Goal: Task Accomplishment & Management: Use online tool/utility

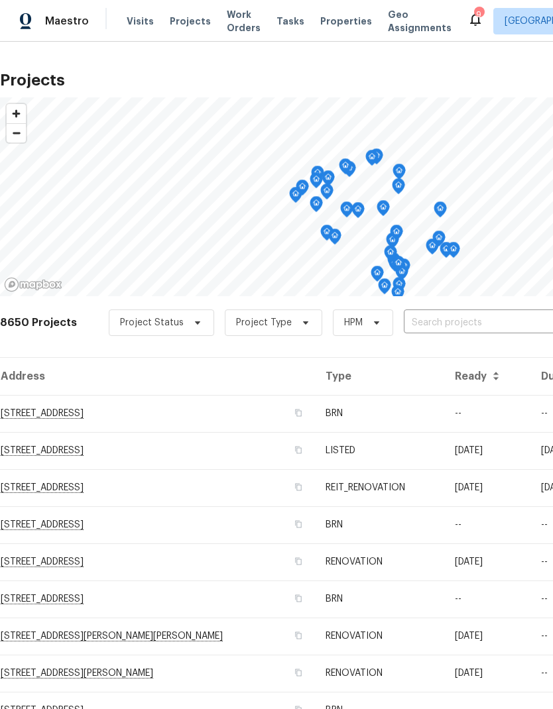
click at [501, 323] on input "text" at bounding box center [480, 323] width 152 height 21
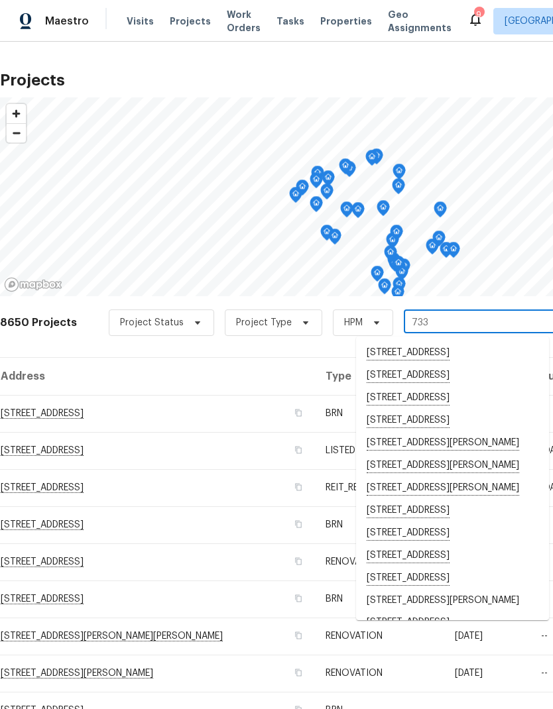
type input "733 p"
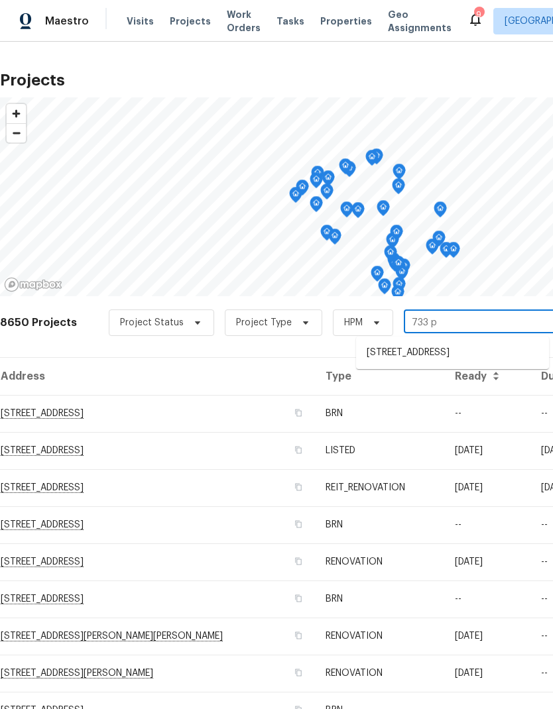
click at [493, 357] on li "[STREET_ADDRESS]" at bounding box center [452, 353] width 193 height 22
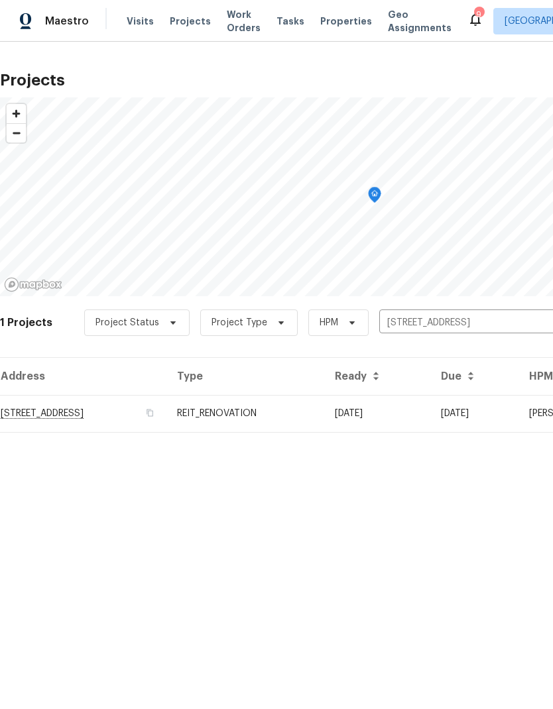
click at [430, 411] on td "[DATE]" at bounding box center [377, 413] width 106 height 37
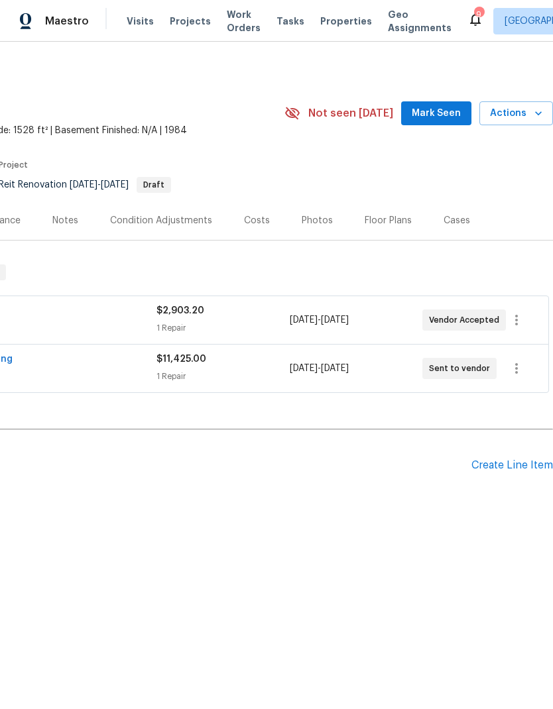
scroll to position [0, 196]
click at [518, 320] on icon "button" at bounding box center [516, 320] width 3 height 11
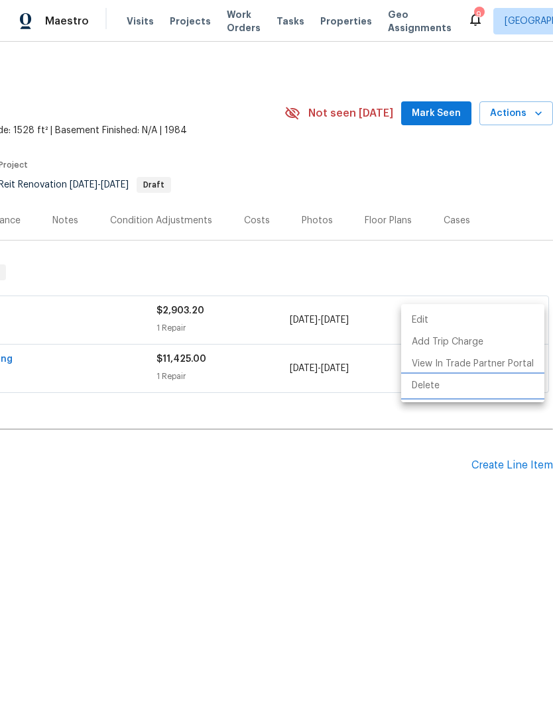
click at [434, 389] on li "Delete" at bounding box center [472, 386] width 143 height 22
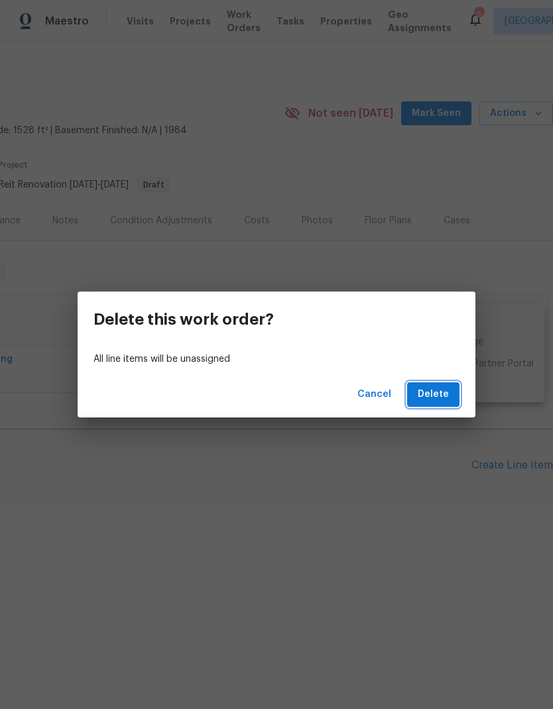
click at [450, 391] on button "Delete" at bounding box center [433, 395] width 52 height 25
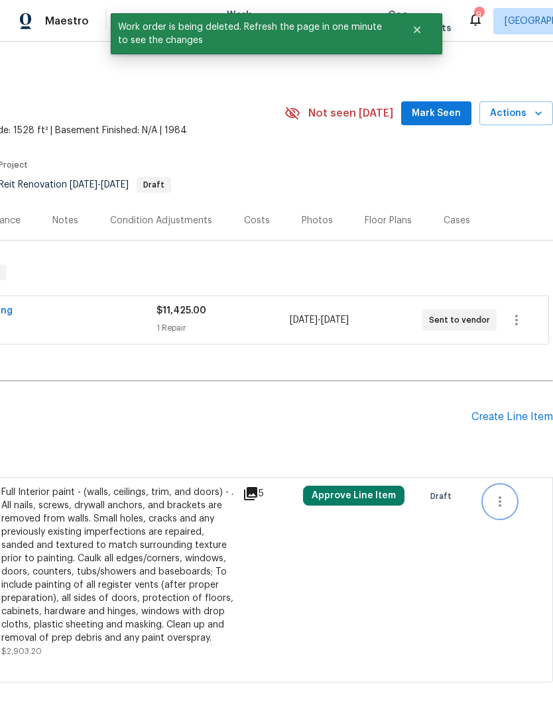
click at [506, 501] on icon "button" at bounding box center [500, 502] width 16 height 16
click at [519, 503] on li "Cancel" at bounding box center [509, 502] width 51 height 22
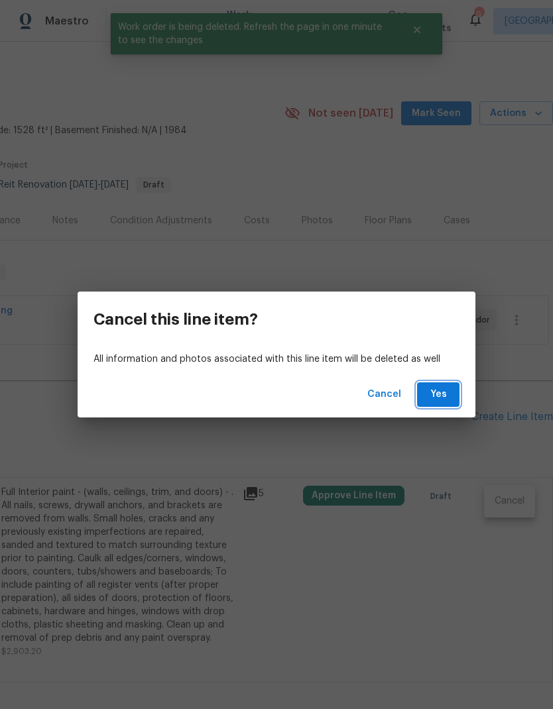
click at [440, 391] on span "Yes" at bounding box center [438, 395] width 21 height 17
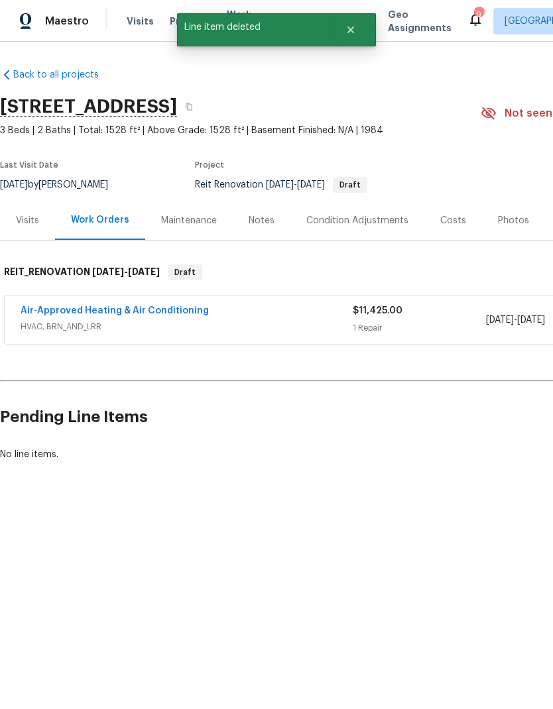
scroll to position [0, 0]
click at [263, 221] on div "Notes" at bounding box center [262, 220] width 26 height 13
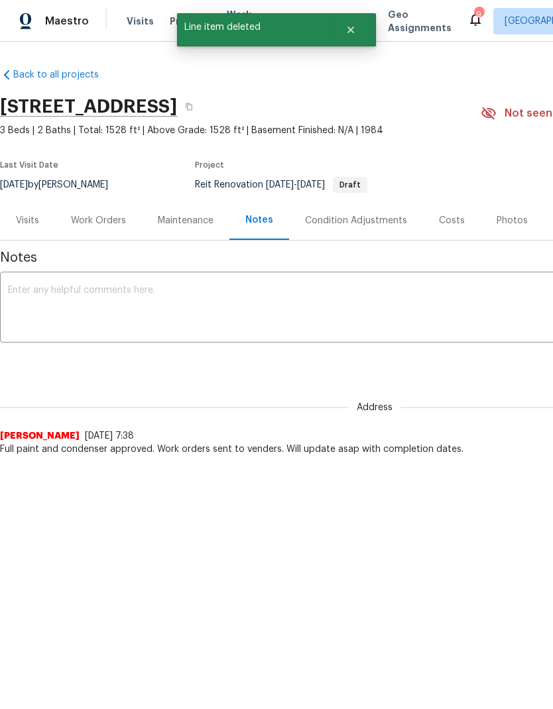
click at [58, 304] on textarea at bounding box center [374, 309] width 733 height 46
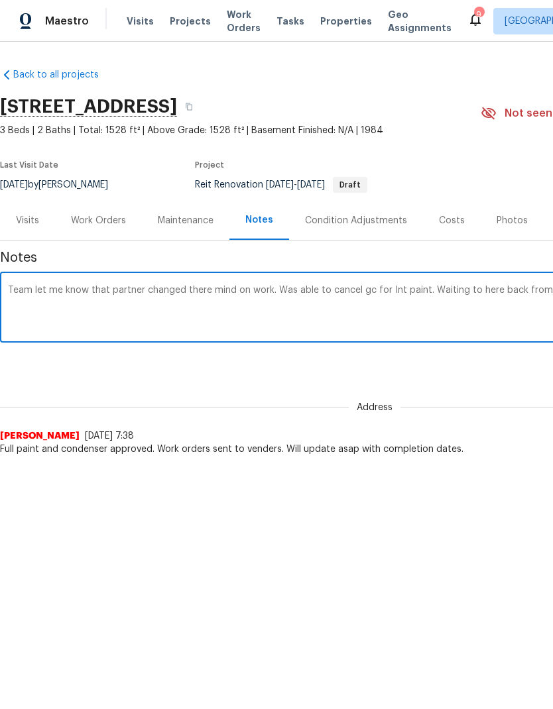
scroll to position [0, 196]
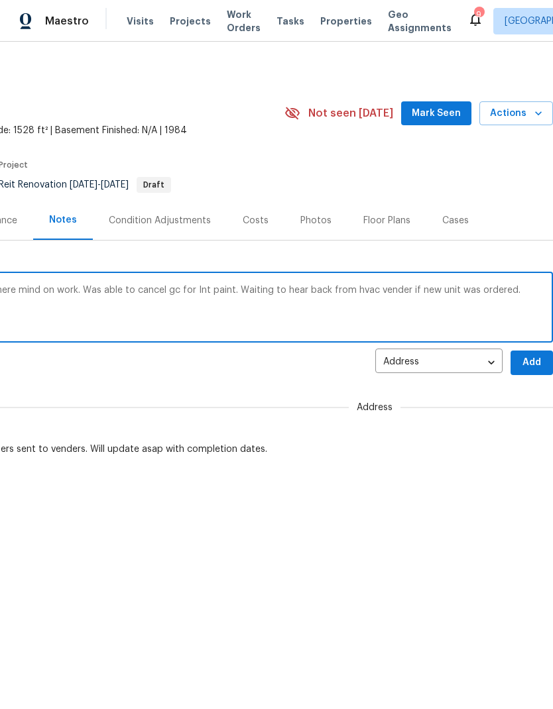
type textarea "Team let me know that partner changed there mind on work. Was able to cancel gc…"
click at [534, 363] on span "Add" at bounding box center [531, 363] width 21 height 17
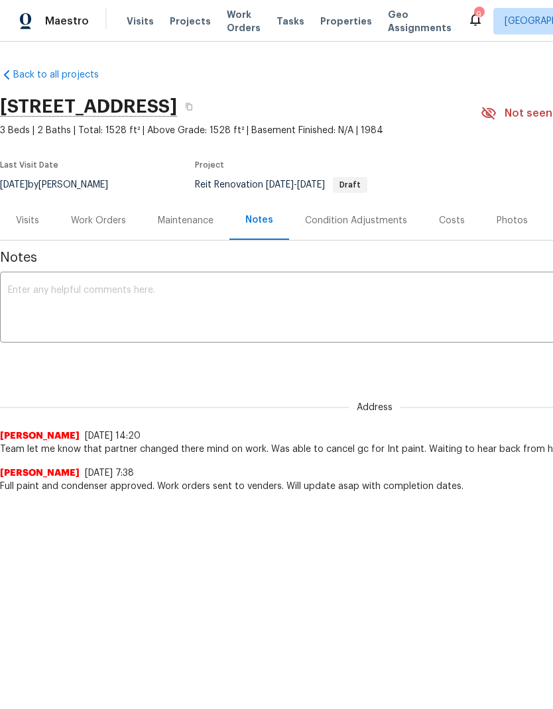
scroll to position [0, 0]
click at [86, 213] on div "Work Orders" at bounding box center [98, 220] width 87 height 39
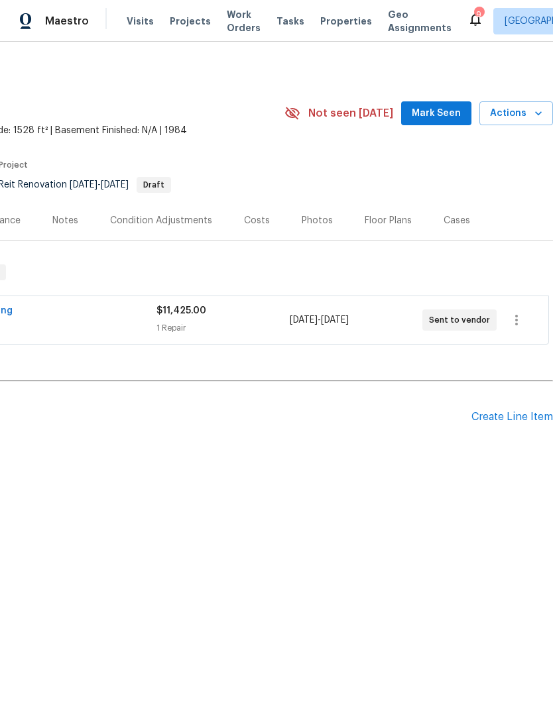
scroll to position [0, 196]
click at [519, 318] on icon "button" at bounding box center [517, 320] width 16 height 16
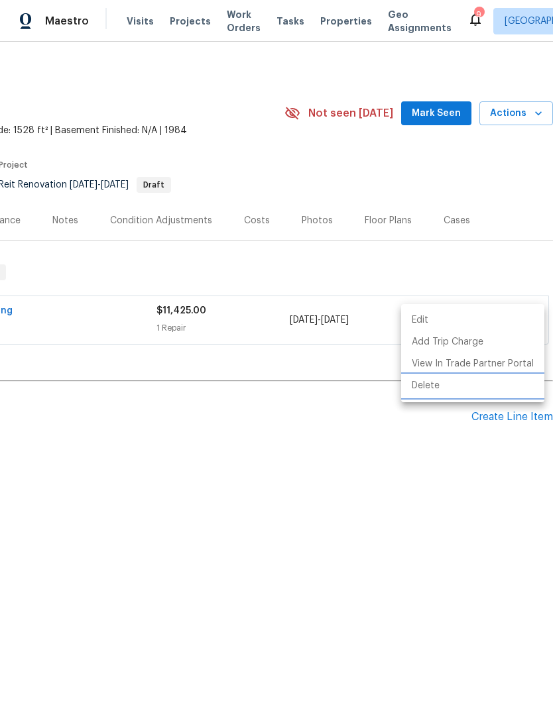
click at [438, 389] on li "Delete" at bounding box center [472, 386] width 143 height 22
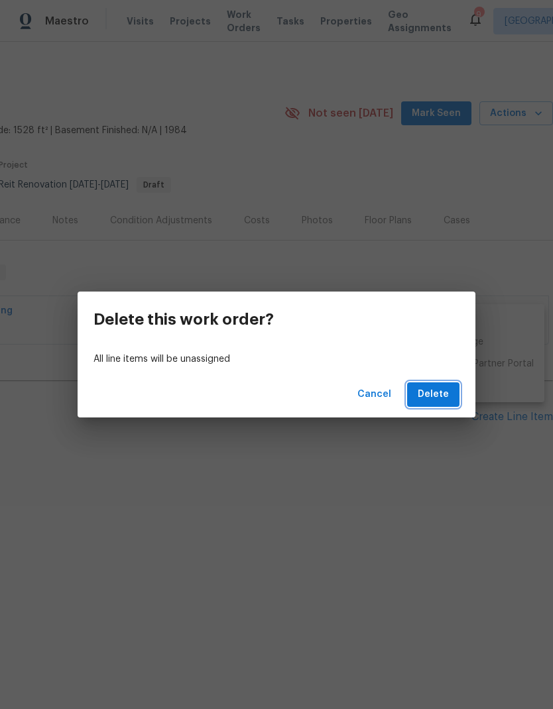
click at [442, 395] on span "Delete" at bounding box center [433, 395] width 31 height 17
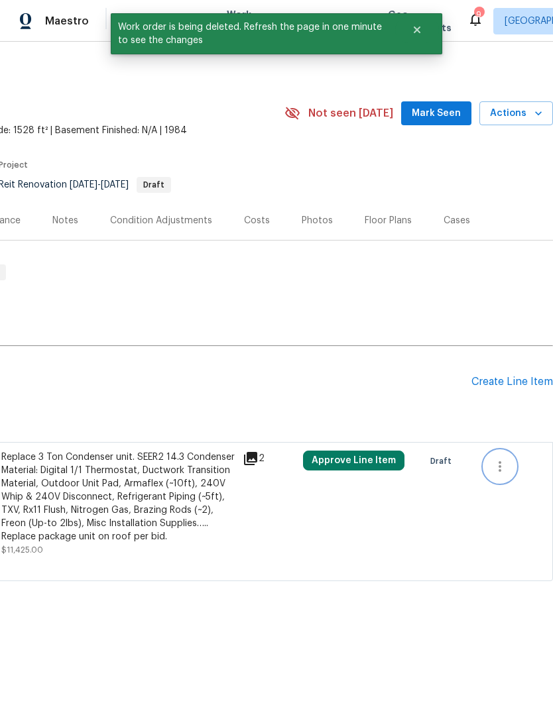
click at [507, 469] on icon "button" at bounding box center [500, 467] width 16 height 16
click at [518, 469] on li "Cancel" at bounding box center [509, 467] width 51 height 22
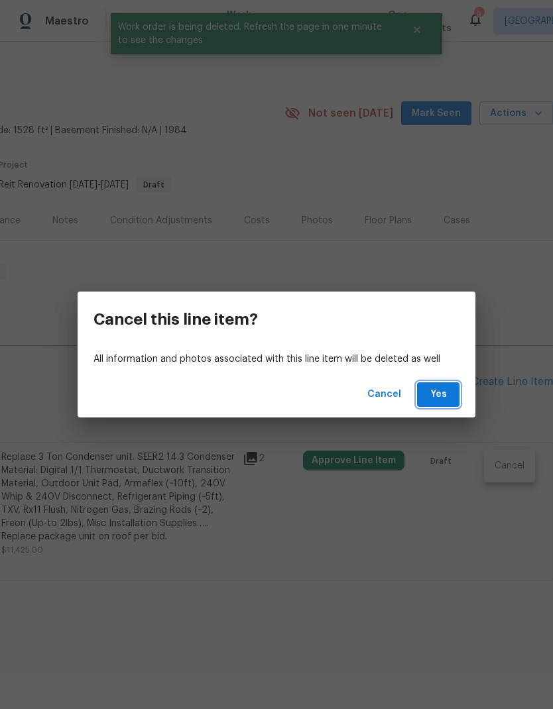
click at [445, 383] on button "Yes" at bounding box center [438, 395] width 42 height 25
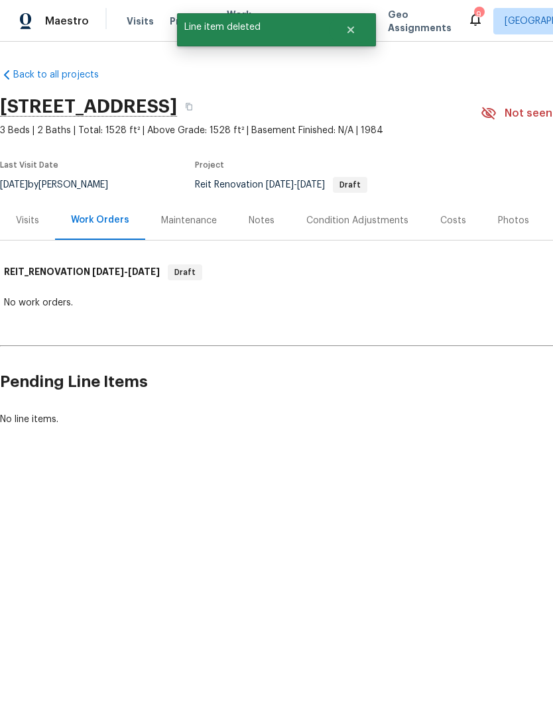
scroll to position [0, 0]
click at [262, 212] on div "Notes" at bounding box center [262, 220] width 58 height 39
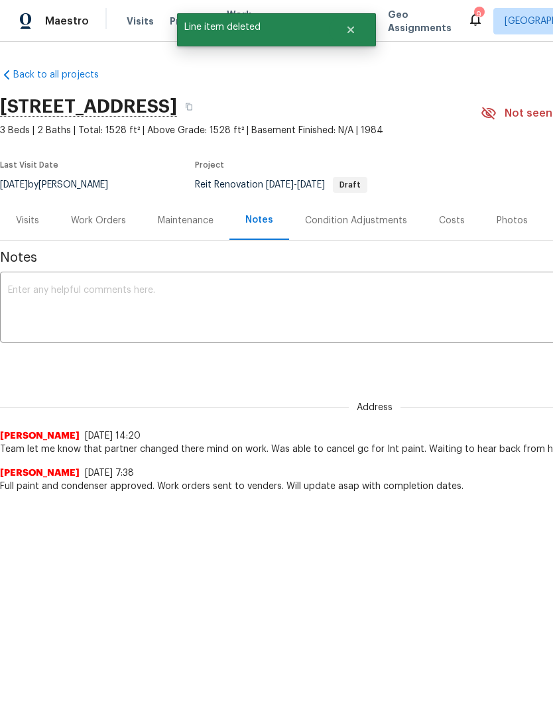
click at [61, 289] on textarea at bounding box center [374, 309] width 733 height 46
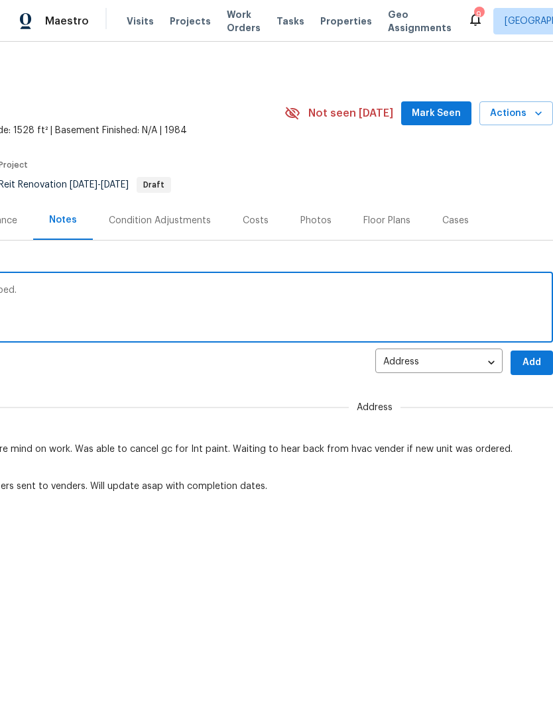
scroll to position [0, 196]
type textarea "HVAC vender canceled order, all work stopped."
click at [534, 362] on span "Add" at bounding box center [531, 363] width 21 height 17
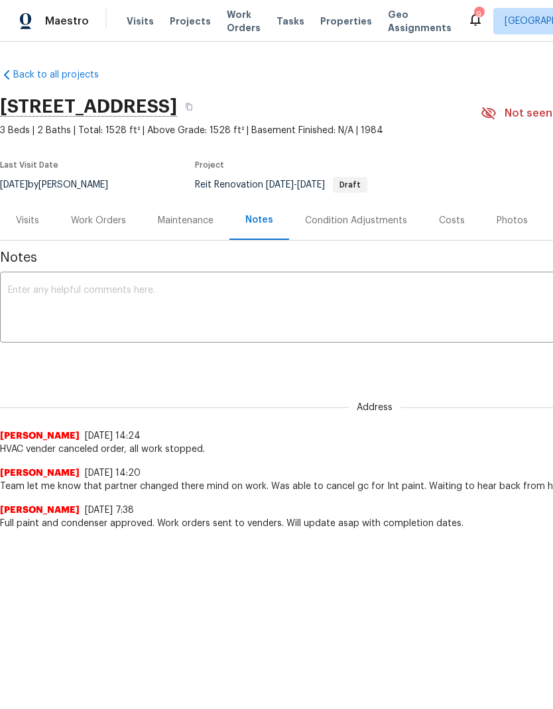
scroll to position [0, 0]
click at [102, 225] on div "Work Orders" at bounding box center [98, 220] width 55 height 13
